Goal: Information Seeking & Learning: Check status

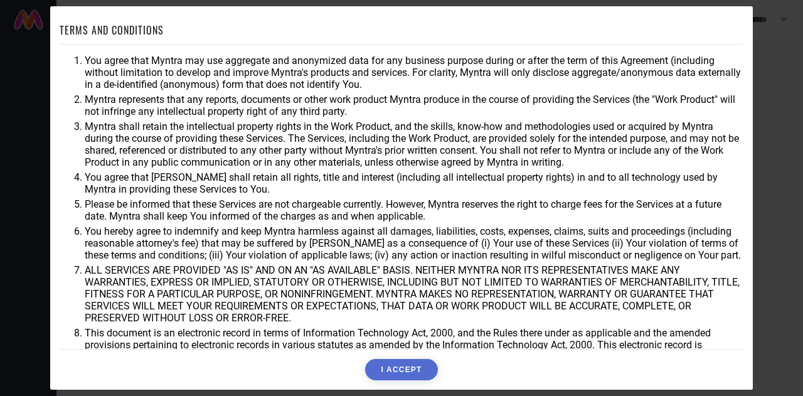
click at [393, 368] on button "I ACCEPT" at bounding box center [401, 369] width 72 height 21
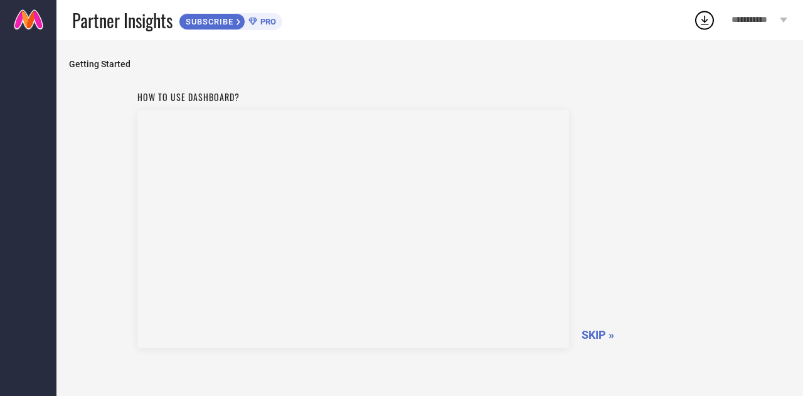
click at [595, 335] on span "SKIP »" at bounding box center [598, 334] width 33 height 13
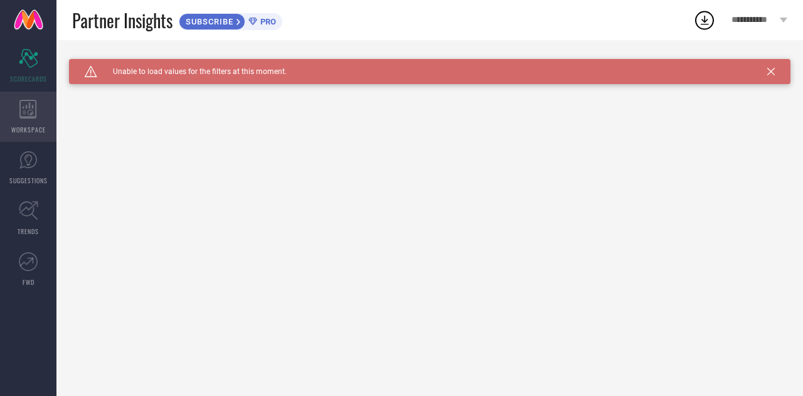
click at [39, 104] on div "WORKSPACE" at bounding box center [28, 117] width 56 height 50
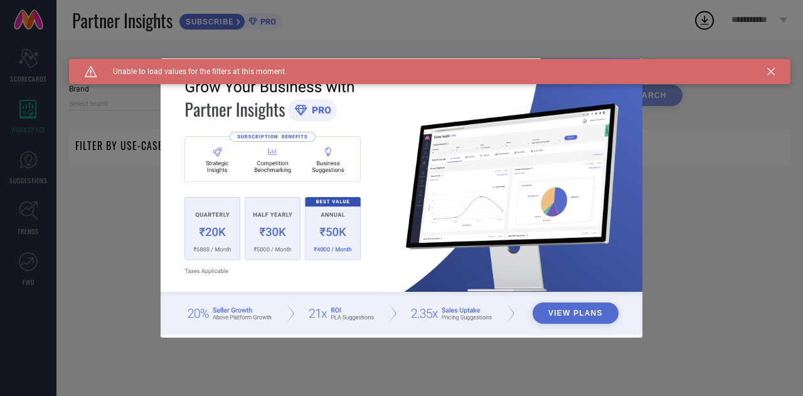
type input "1 STOP FASHION"
type input "All"
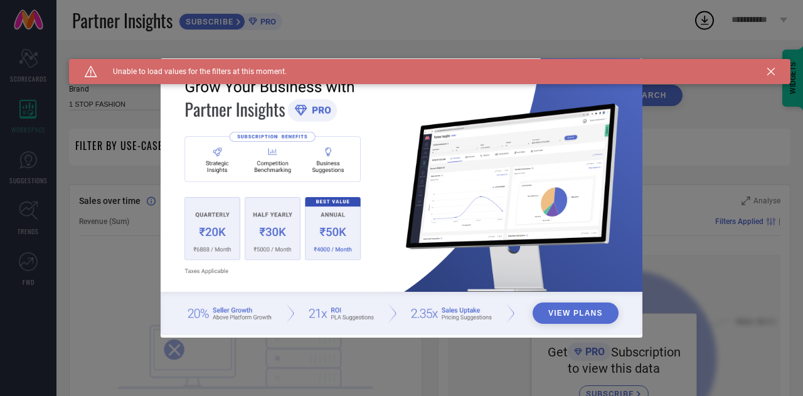
click at [0, 159] on div "View Plans" at bounding box center [401, 198] width 803 height 396
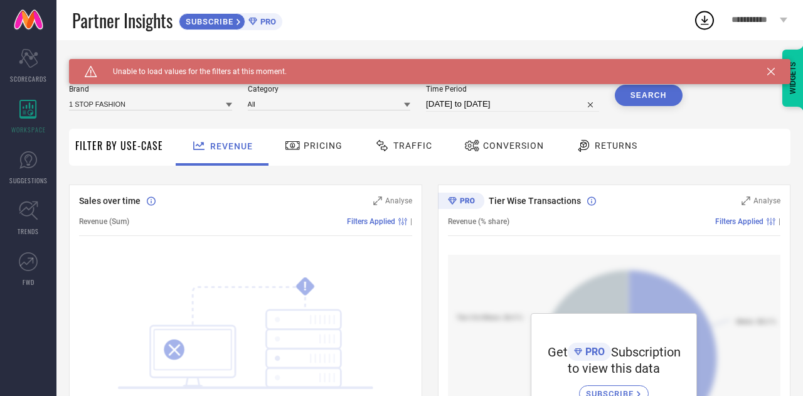
click at [308, 154] on div "Pricing" at bounding box center [314, 145] width 64 height 21
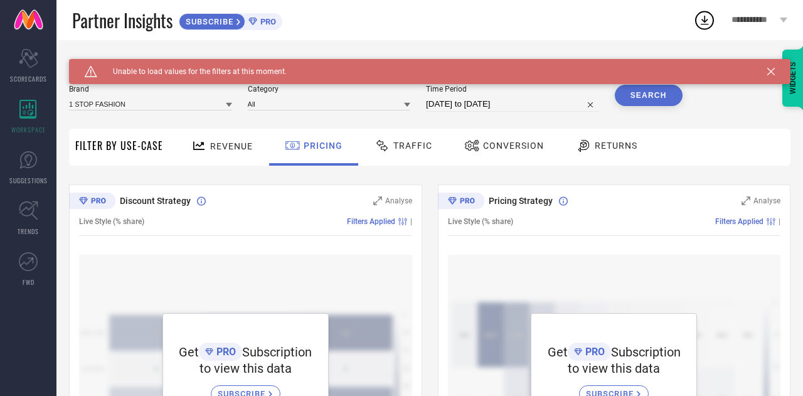
click at [389, 151] on div at bounding box center [384, 145] width 19 height 15
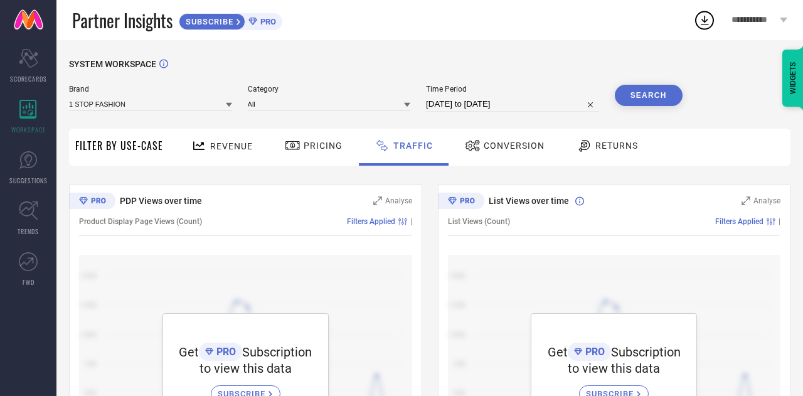
click at [512, 142] on span "Conversion" at bounding box center [514, 146] width 61 height 10
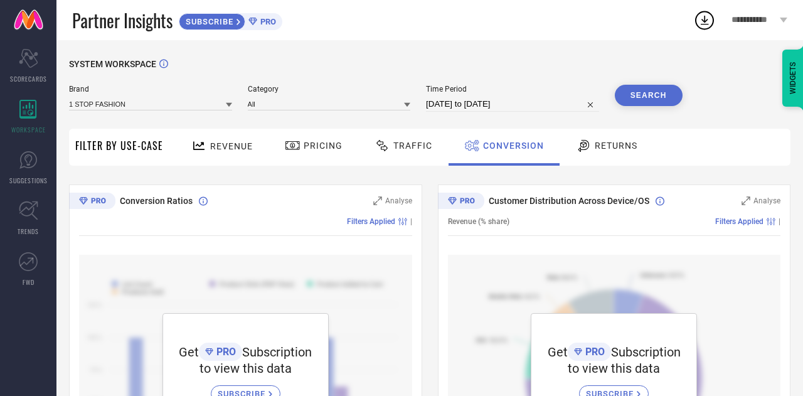
click at [589, 149] on div at bounding box center [585, 145] width 19 height 15
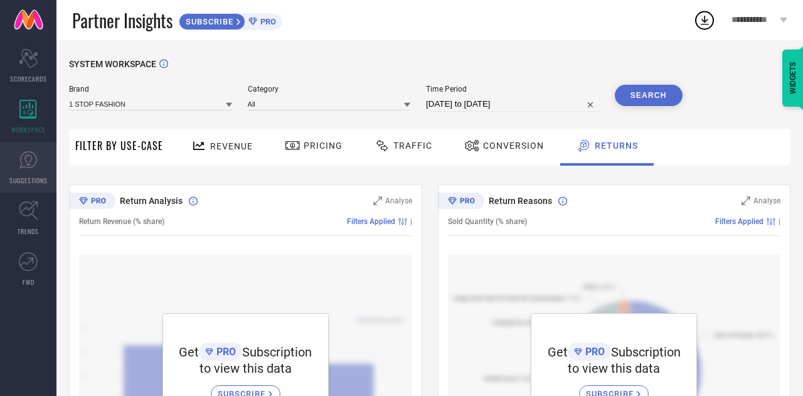
click at [40, 177] on span "SUGGESTIONS" at bounding box center [28, 180] width 38 height 9
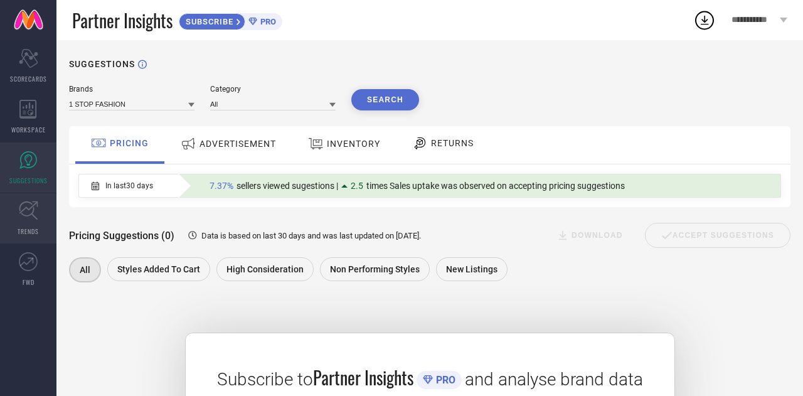
click at [21, 240] on link "TRENDS" at bounding box center [28, 218] width 56 height 50
